Goal: Task Accomplishment & Management: Use online tool/utility

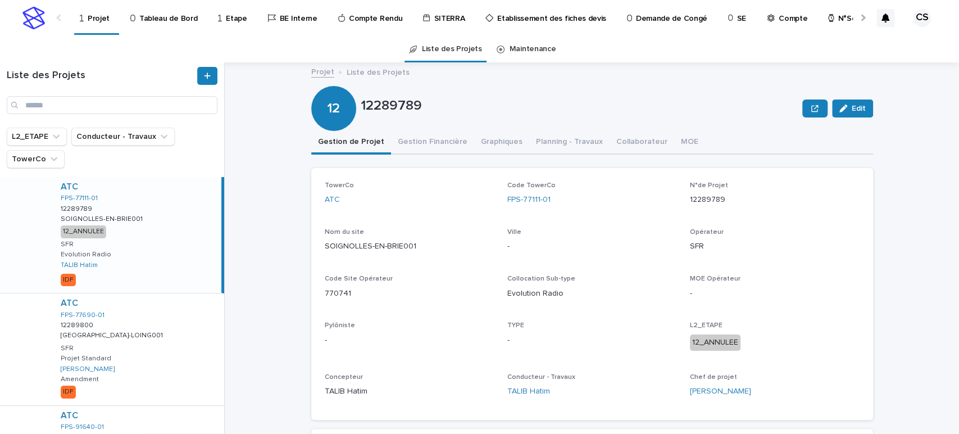
click at [376, 15] on p "Compte Rendu" at bounding box center [375, 12] width 53 height 24
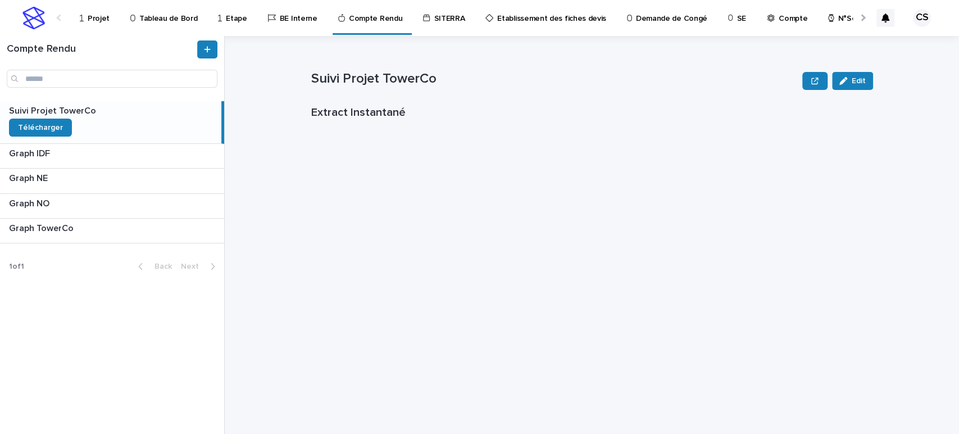
click at [856, 22] on div at bounding box center [862, 17] width 18 height 35
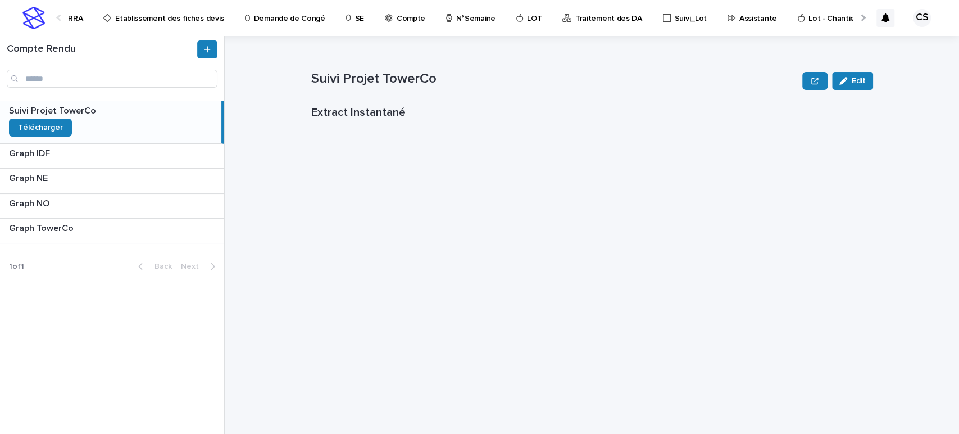
scroll to position [0, 392]
click at [566, 22] on p "Traitement des DA" at bounding box center [599, 12] width 67 height 24
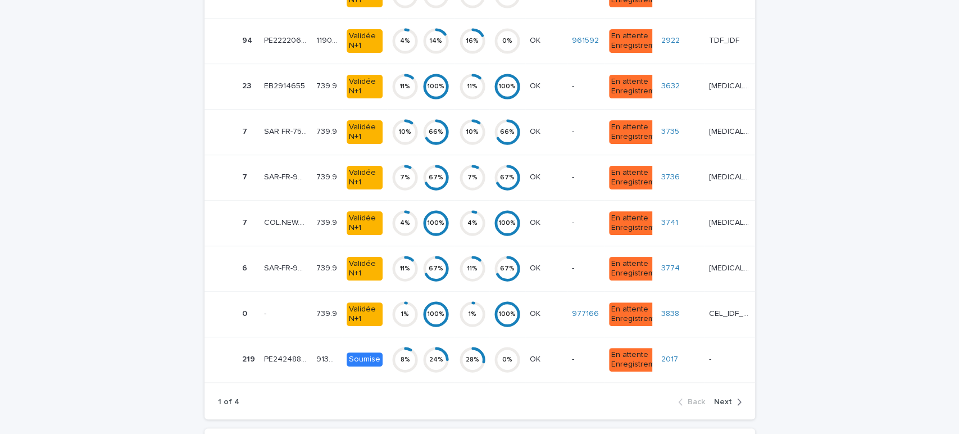
scroll to position [3354, 0]
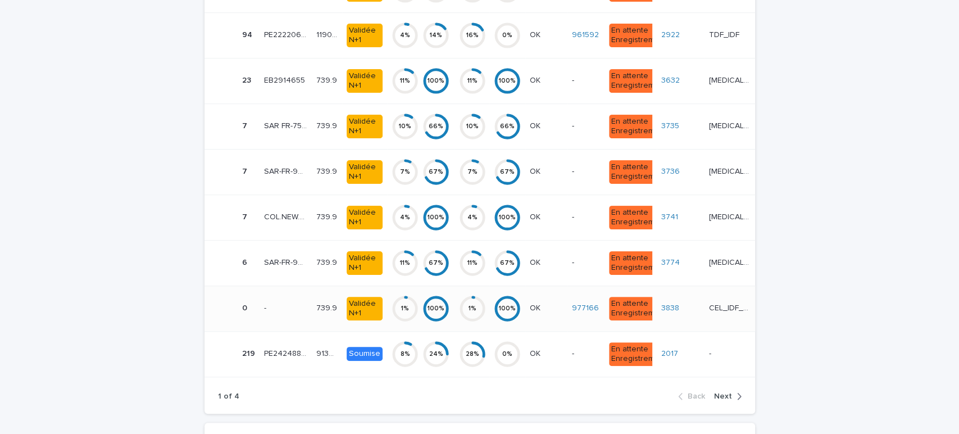
click at [735, 301] on p "CEL_IDF_VDR" at bounding box center [732, 307] width 46 height 12
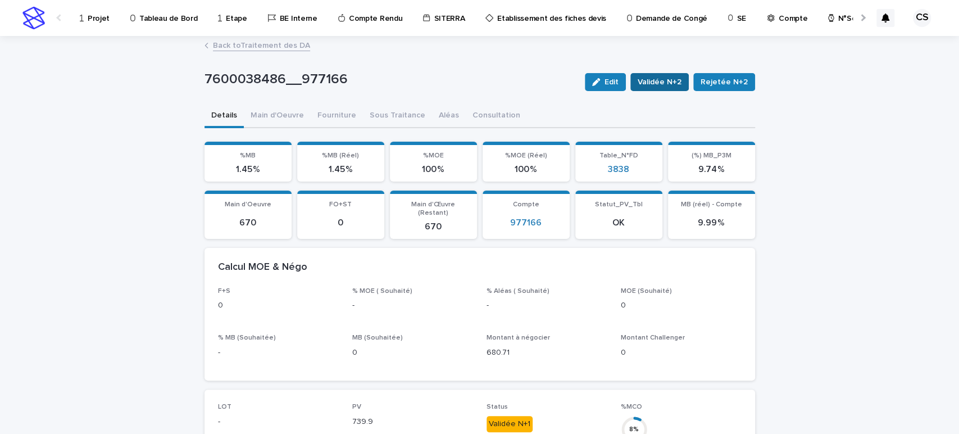
click at [656, 81] on span "Validée N+2" at bounding box center [660, 81] width 44 height 11
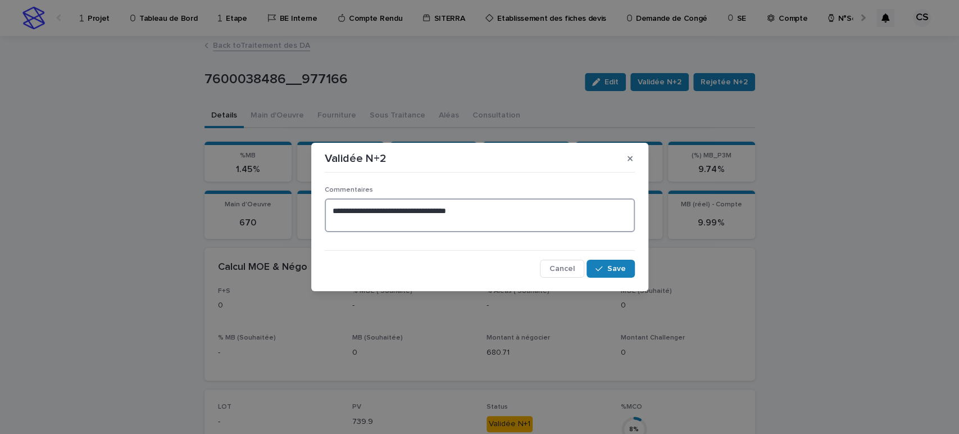
click at [543, 228] on textarea "**********" at bounding box center [480, 215] width 310 height 34
type textarea "**********"
click at [611, 271] on span "Save" at bounding box center [616, 269] width 19 height 8
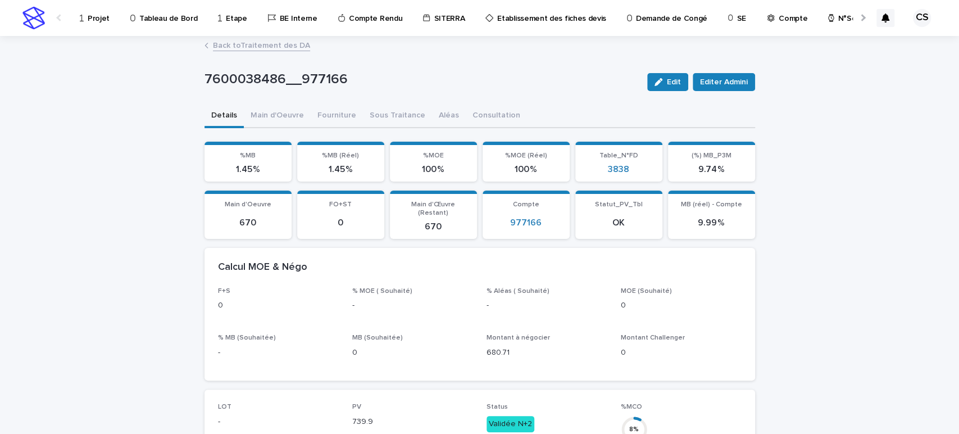
click at [269, 44] on link "Back to Traitement des DA" at bounding box center [261, 44] width 97 height 13
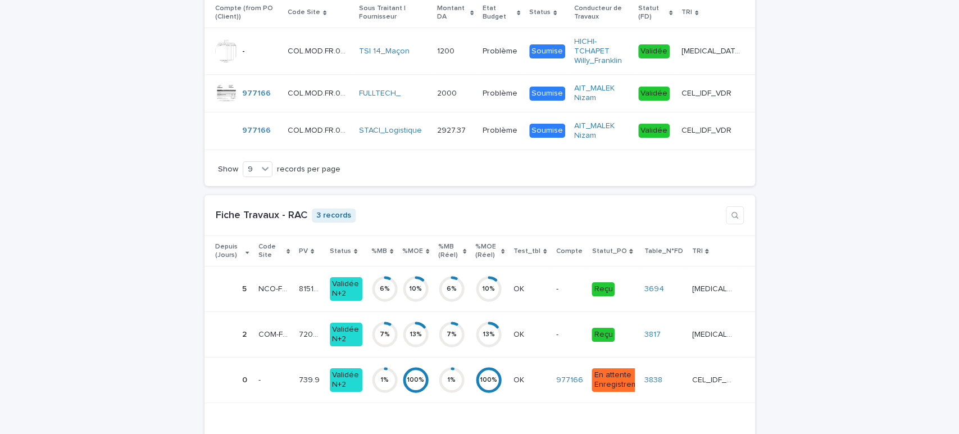
scroll to position [2841, 0]
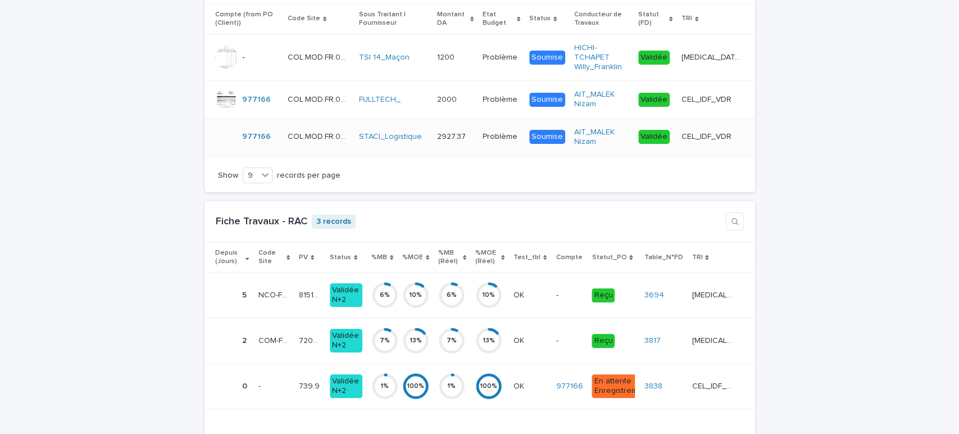
click at [719, 132] on div "CEL_IDF_VDR CEL_IDF_VDR" at bounding box center [712, 137] width 62 height 19
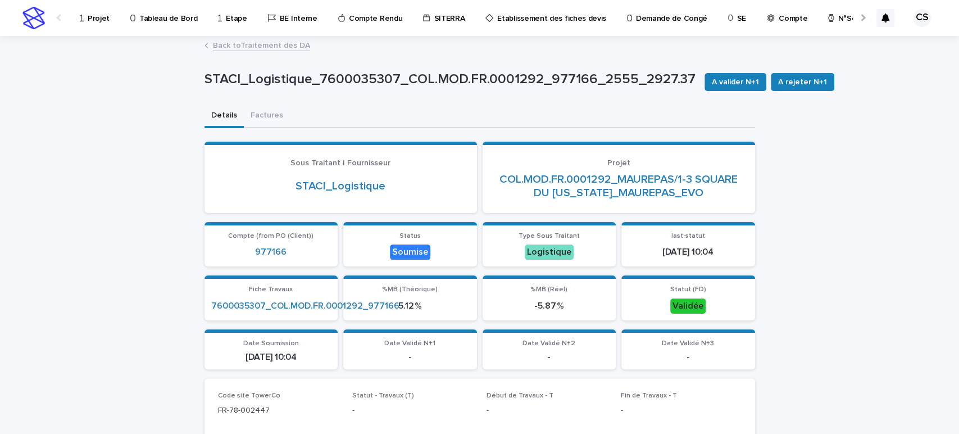
click at [265, 47] on link "Back to Traitement des DA" at bounding box center [261, 44] width 97 height 13
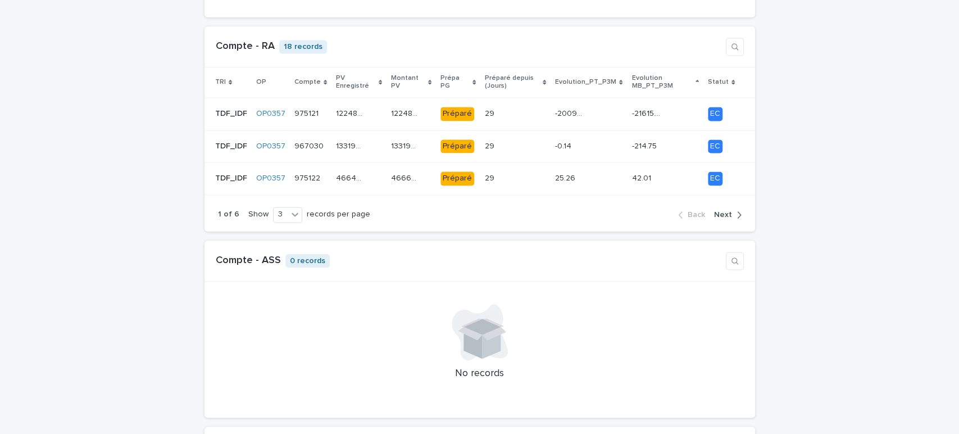
scroll to position [1018, 0]
